Goal: Transaction & Acquisition: Purchase product/service

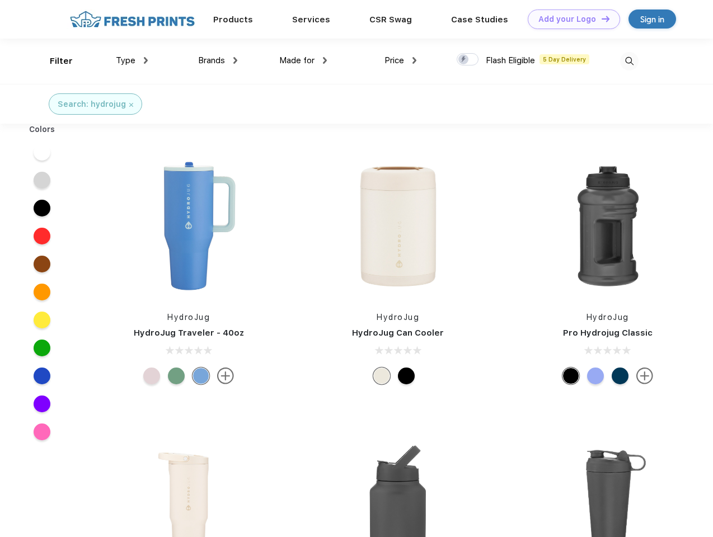
click at [570, 19] on link "Add your Logo Design Tool" at bounding box center [574, 20] width 92 height 20
click at [0, 0] on div "Design Tool" at bounding box center [0, 0] width 0 height 0
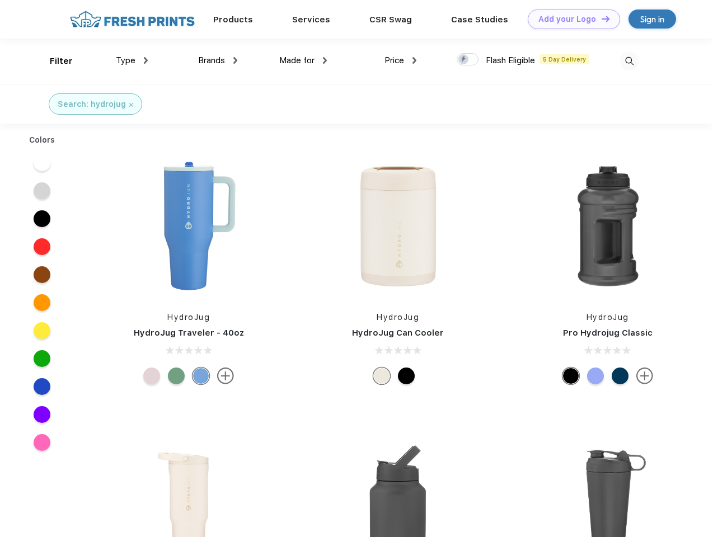
click at [601, 18] on link "Add your Logo Design Tool" at bounding box center [574, 20] width 92 height 20
click at [54, 61] on div "Filter" at bounding box center [61, 61] width 23 height 13
click at [132, 60] on span "Type" at bounding box center [126, 60] width 20 height 10
click at [218, 60] on span "Brands" at bounding box center [211, 60] width 27 height 10
click at [303, 60] on span "Made for" at bounding box center [296, 60] width 35 height 10
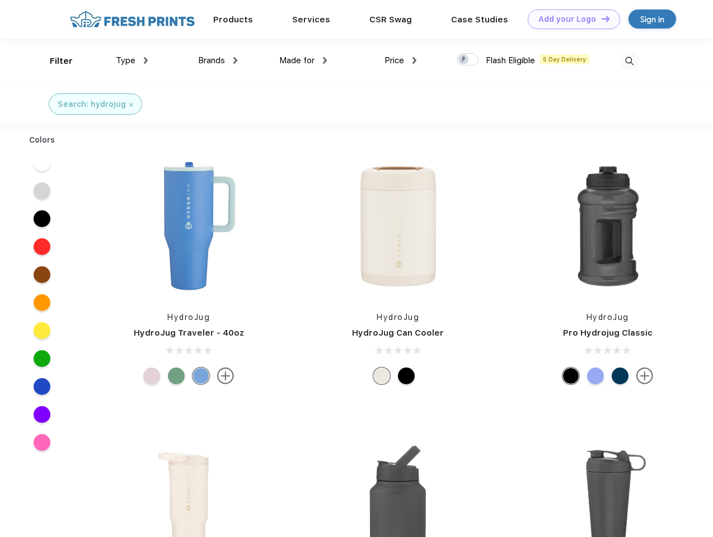
click at [401, 60] on span "Price" at bounding box center [395, 60] width 20 height 10
click at [468, 60] on div at bounding box center [468, 59] width 22 height 12
click at [464, 60] on input "checkbox" at bounding box center [460, 56] width 7 height 7
click at [629, 61] on img at bounding box center [629, 61] width 18 height 18
